Goal: Check status

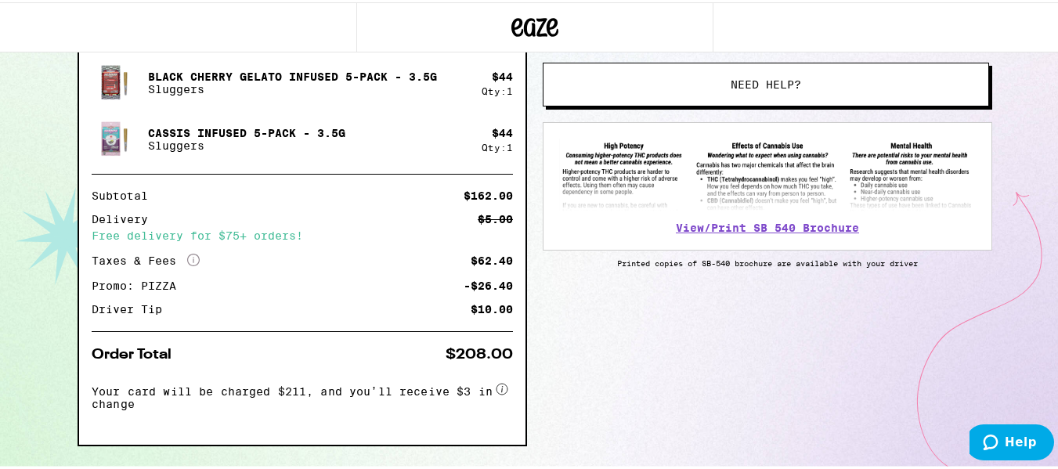
scroll to position [550, 0]
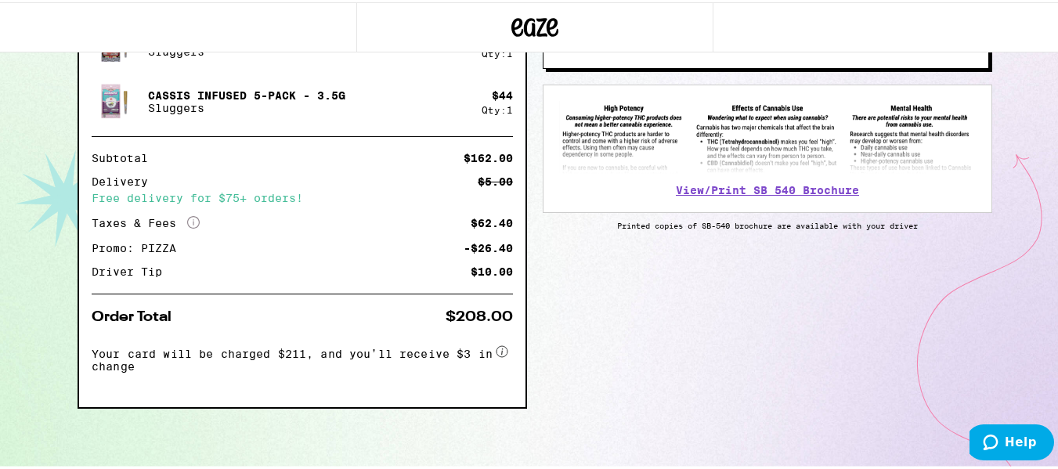
click at [1018, 446] on span "Help" at bounding box center [1020, 442] width 32 height 14
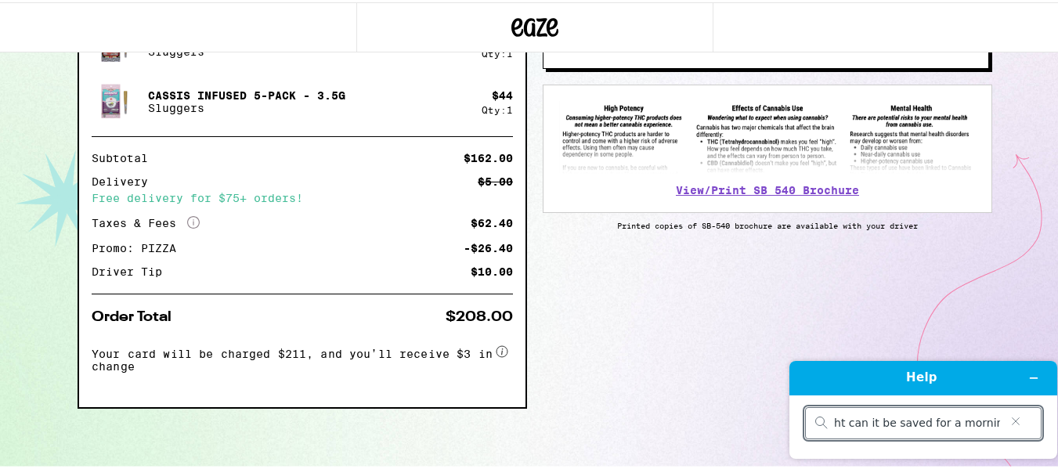
scroll to position [0, 207]
type input "if this order doesnt make it out tonight can it be saved for a morning delivery?"
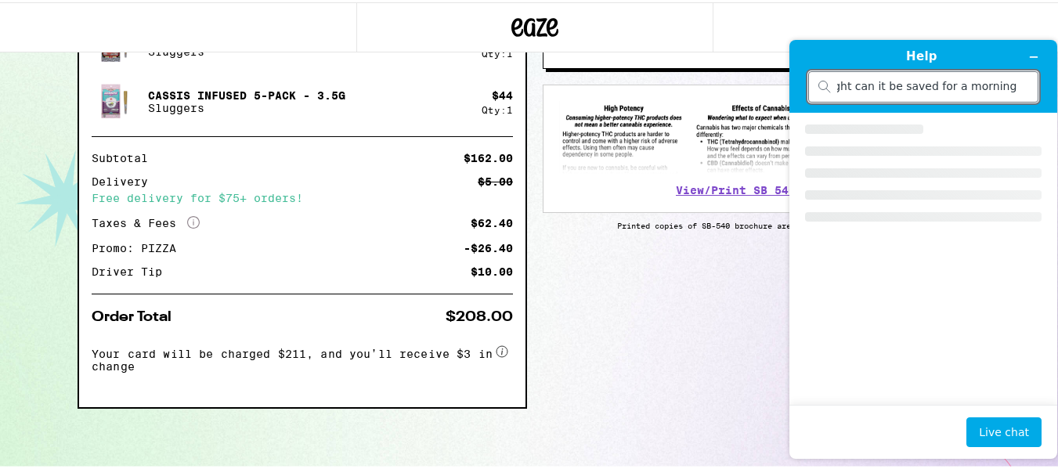
scroll to position [0, 0]
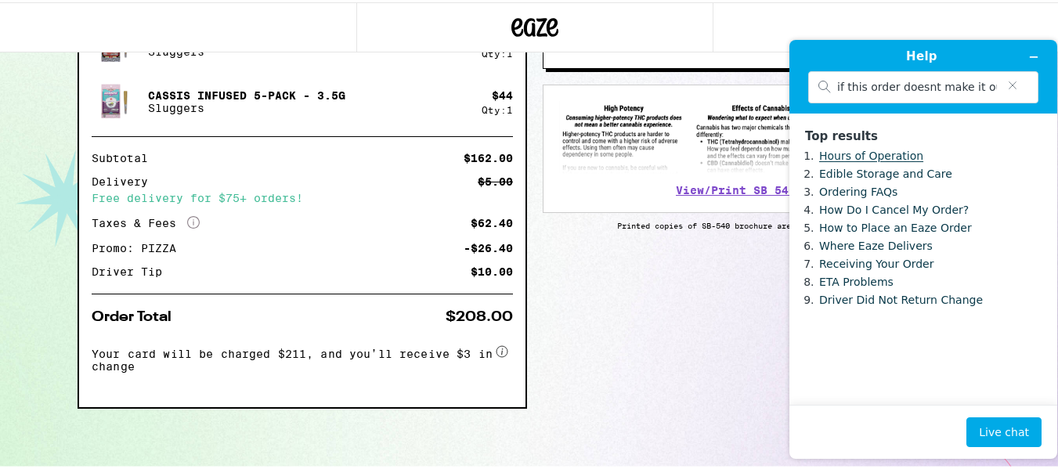
click at [854, 160] on link "Hours of Operation" at bounding box center [871, 156] width 104 height 13
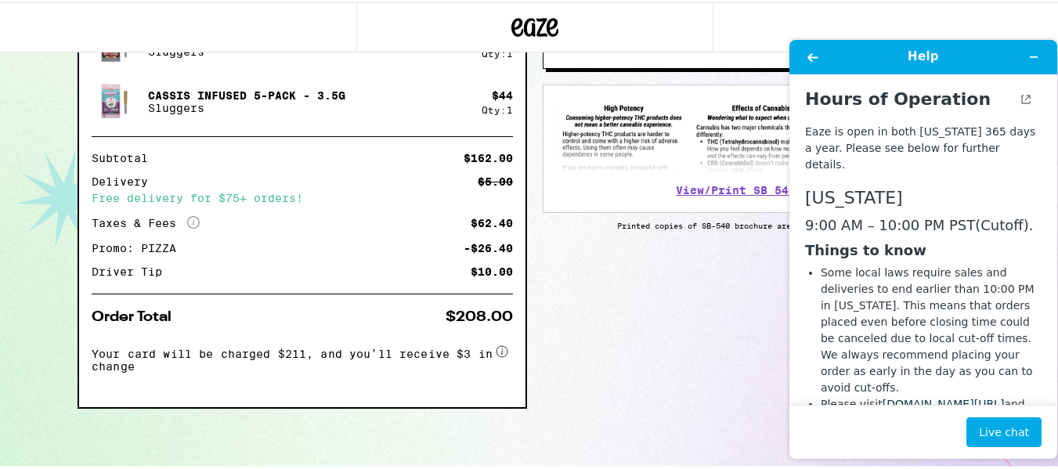
click at [657, 320] on div "Items ( 4 ) Skywalker OG Infused 5-Pack - 2.5g STIIIZY $ 37 Qty: 1 King Louis X…" at bounding box center [535, 158] width 914 height 622
click at [1033, 54] on icon "Minimize widget" at bounding box center [1033, 57] width 11 height 11
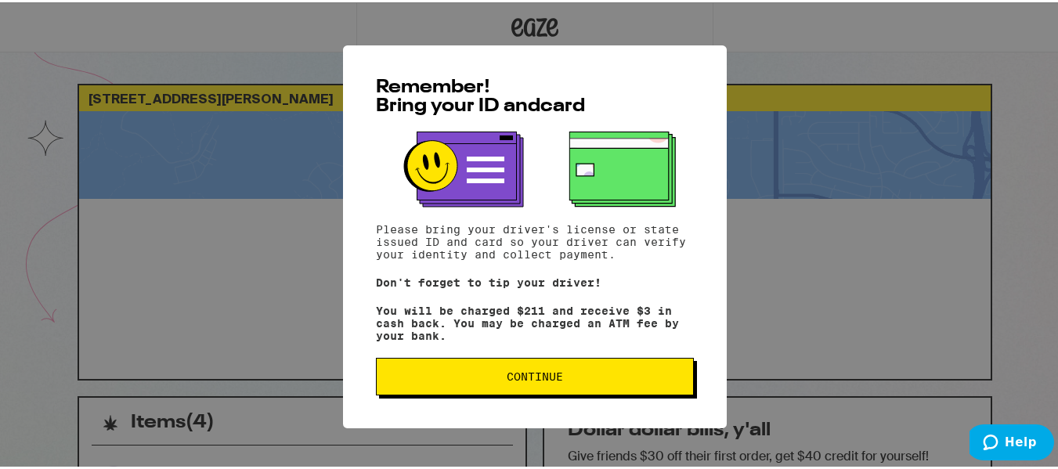
click at [535, 377] on span "Continue" at bounding box center [534, 374] width 56 height 11
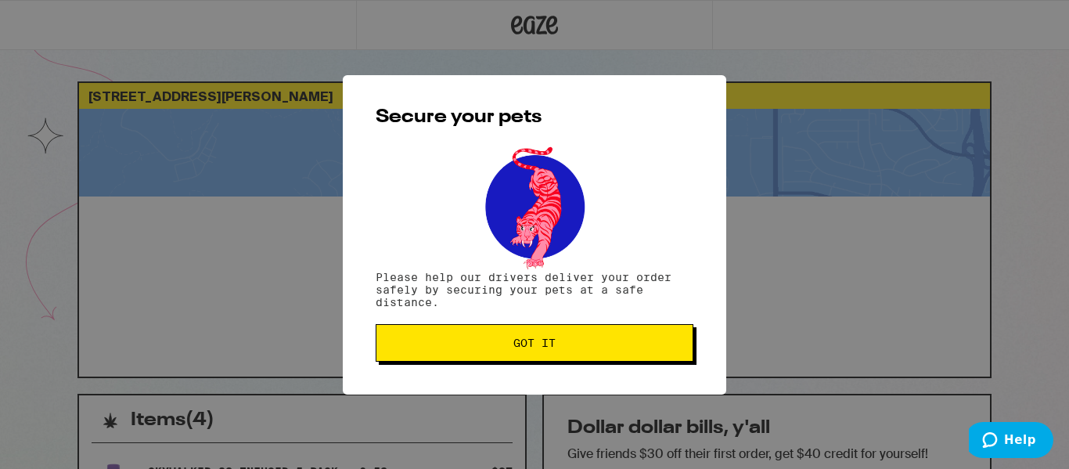
click at [530, 346] on span "Got it" at bounding box center [535, 342] width 42 height 11
